Goal: Feedback & Contribution: Contribute content

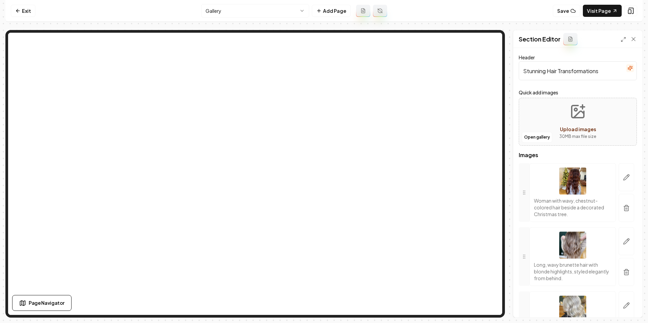
scroll to position [340, 0]
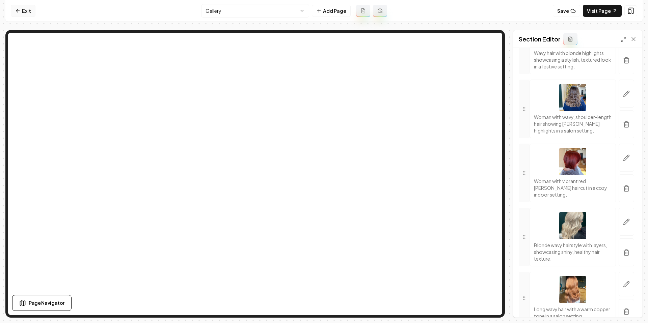
click at [27, 11] on link "Exit" at bounding box center [23, 11] width 25 height 12
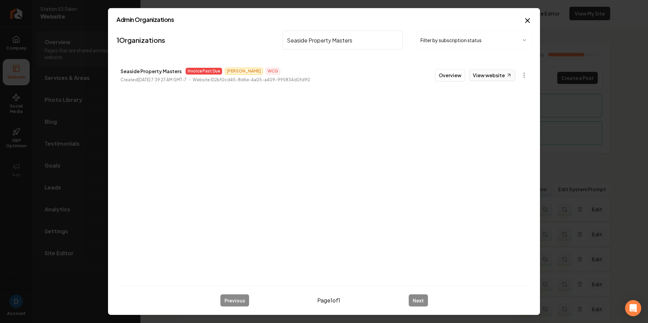
click at [498, 74] on link "View website" at bounding box center [492, 75] width 46 height 11
click at [359, 45] on input "Seaside Property Masters" at bounding box center [343, 40] width 120 height 19
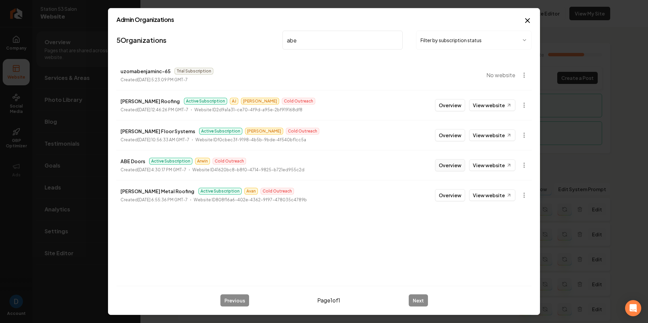
type input "abe"
click at [444, 166] on button "Overview" at bounding box center [450, 165] width 30 height 12
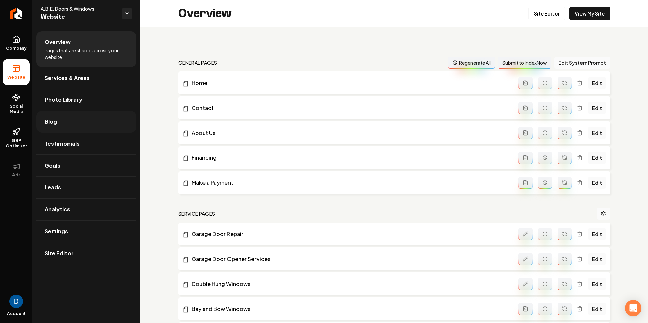
click at [60, 123] on link "Blog" at bounding box center [86, 122] width 100 height 22
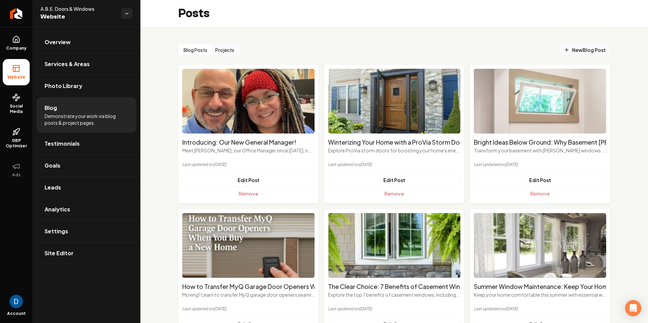
click at [587, 47] on span "New Blog Post" at bounding box center [585, 50] width 42 height 7
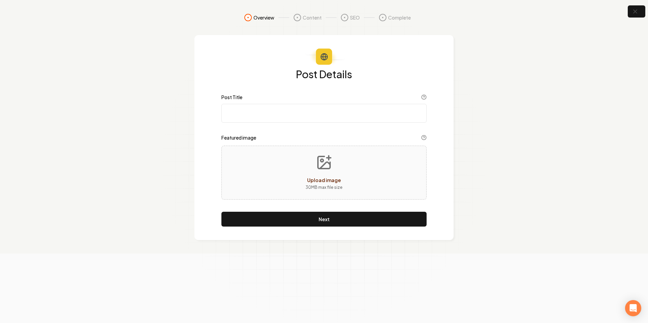
click at [275, 125] on div "Post Details Post Title Featured image Upload image 30 MB max file size Next" at bounding box center [324, 148] width 205 height 158
click at [279, 114] on input "Post Title" at bounding box center [324, 113] width 205 height 19
paste input "The Benefits of Installing a Bilco Basement Door"
type input "The Benefits of Installing a Bilco Basement Door"
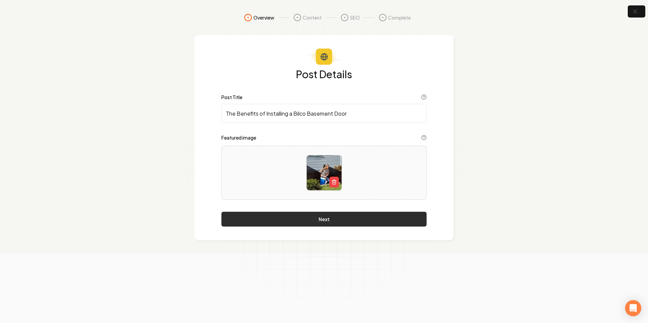
click at [330, 221] on button "Next" at bounding box center [324, 219] width 205 height 15
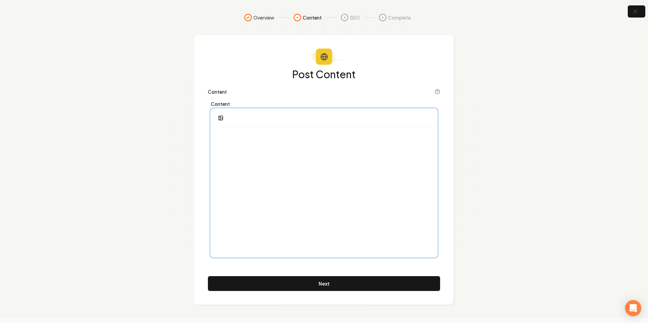
click at [261, 157] on div at bounding box center [324, 192] width 226 height 130
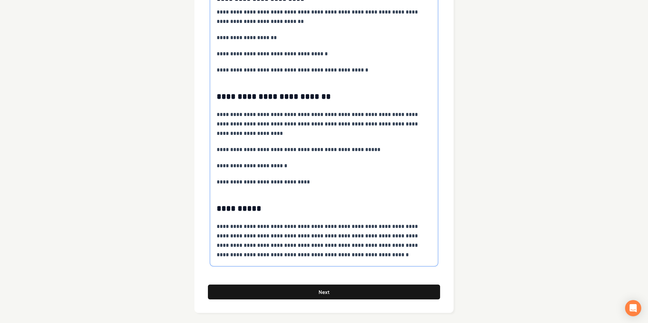
scroll to position [725, 0]
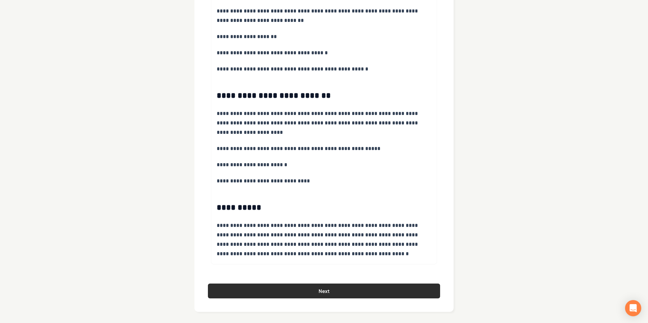
click at [305, 286] on button "Next" at bounding box center [324, 291] width 232 height 15
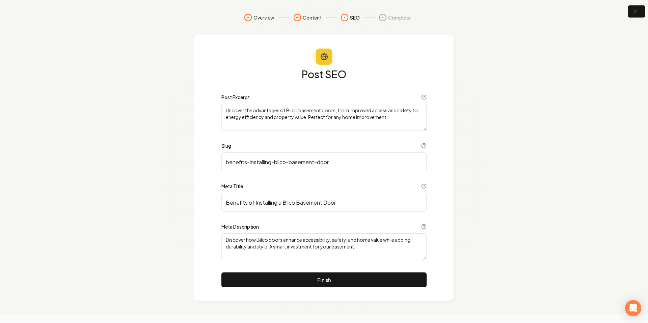
scroll to position [0, 0]
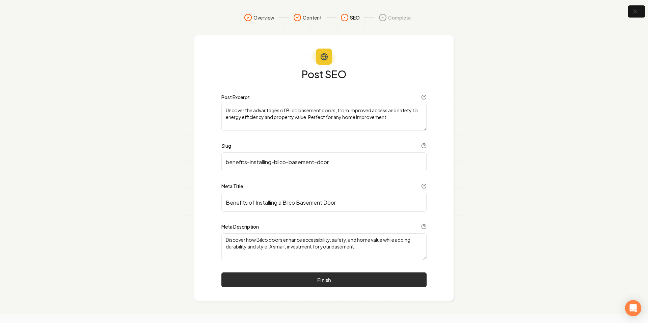
click at [373, 277] on button "Finish" at bounding box center [324, 280] width 205 height 15
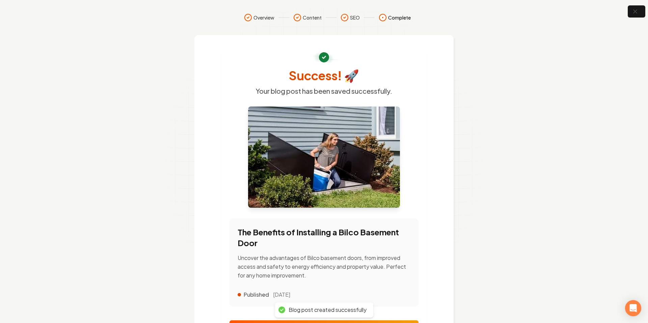
click at [358, 321] on link "View Published Post" at bounding box center [324, 328] width 189 height 15
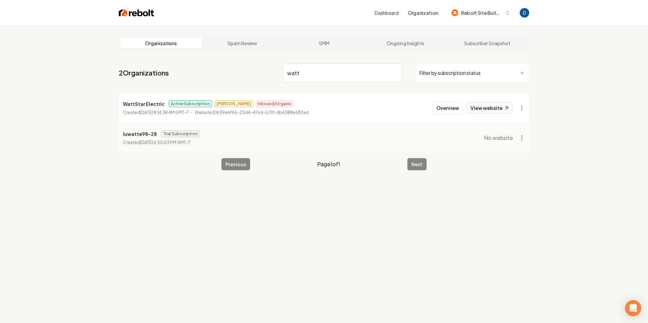
type input "watt"
click at [499, 107] on link "View website" at bounding box center [490, 107] width 46 height 11
